Goal: Navigation & Orientation: Find specific page/section

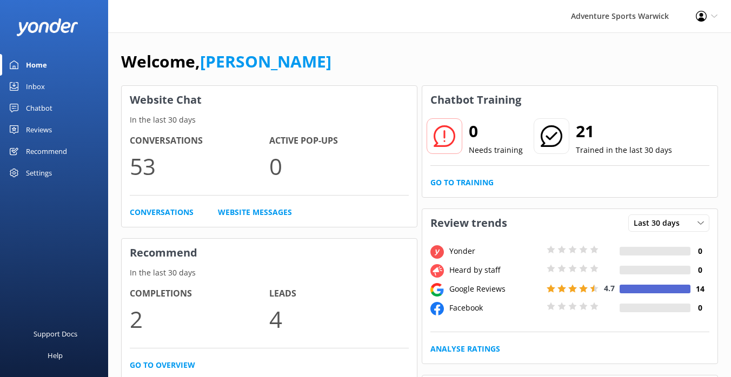
click at [32, 90] on div "Inbox" at bounding box center [35, 87] width 19 height 22
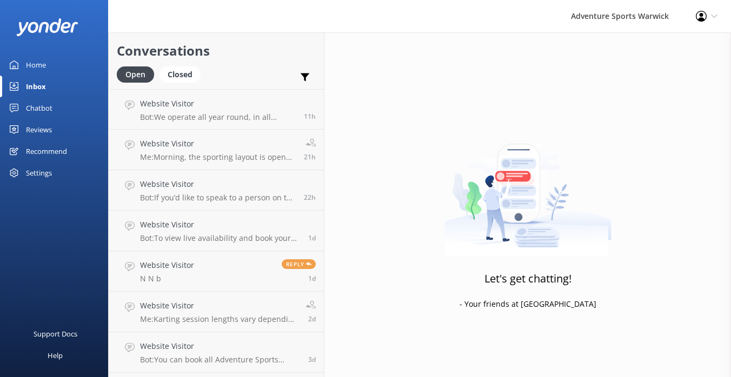
click at [32, 68] on div "Home" at bounding box center [36, 65] width 20 height 22
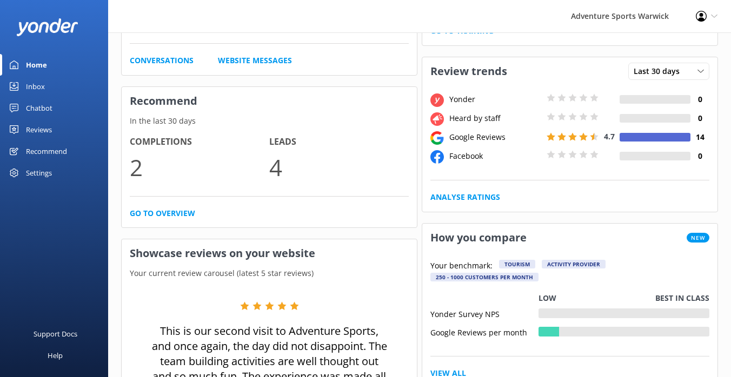
scroll to position [101, 0]
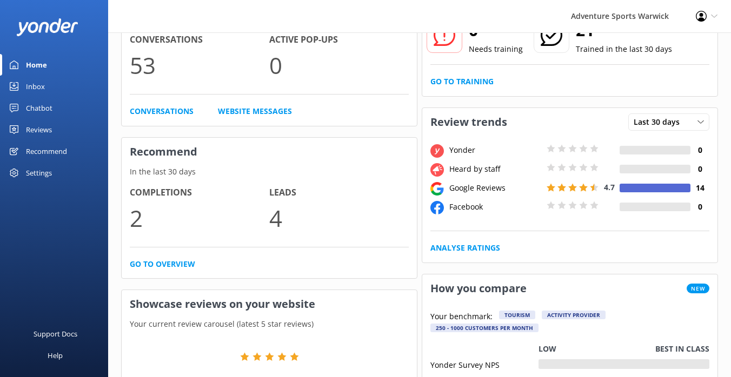
click at [38, 126] on div "Reviews" at bounding box center [39, 130] width 26 height 22
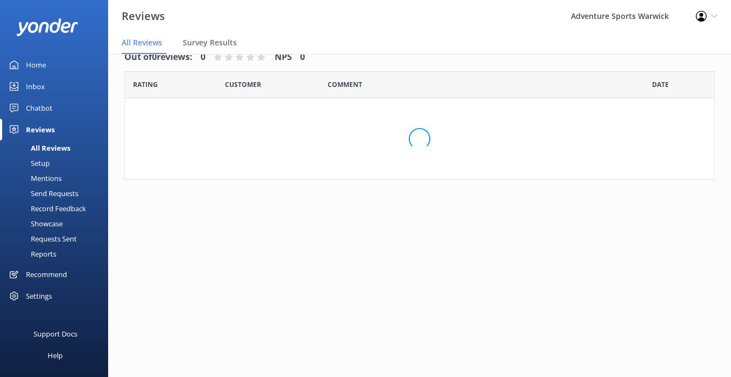
scroll to position [22, 0]
